Goal: Task Accomplishment & Management: Use online tool/utility

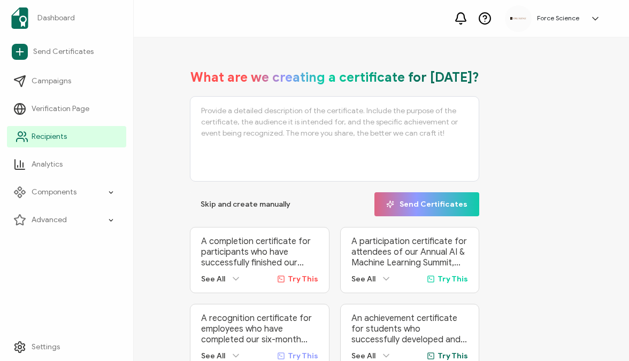
click at [53, 134] on span "Recipients" at bounding box center [49, 137] width 35 height 11
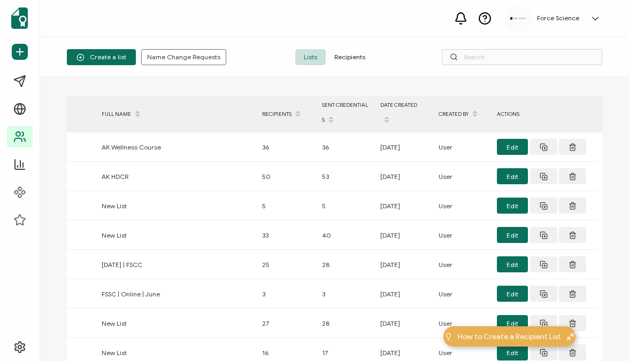
click at [351, 55] on span "Recipients" at bounding box center [350, 57] width 48 height 16
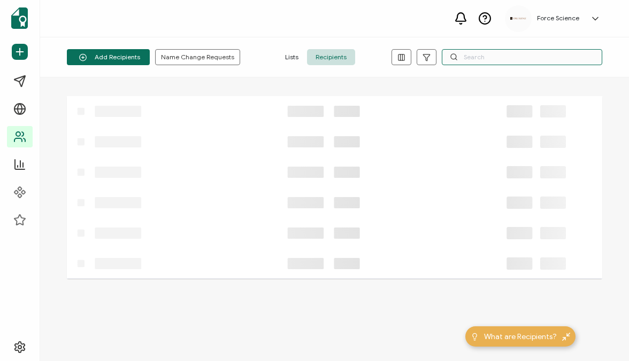
click at [484, 51] on input "text" at bounding box center [522, 57] width 160 height 16
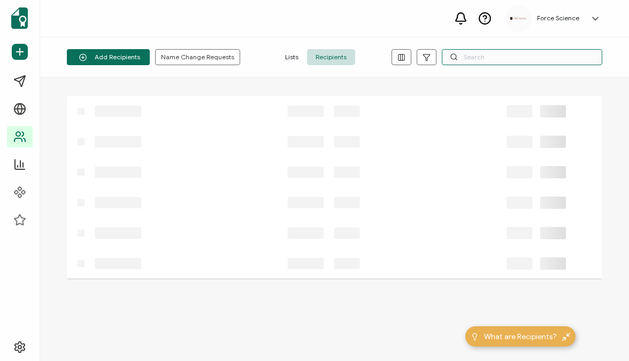
paste input "[EMAIL_ADDRESS][DOMAIN_NAME]"
type input "[EMAIL_ADDRESS][DOMAIN_NAME]"
